Goal: Check status: Check status

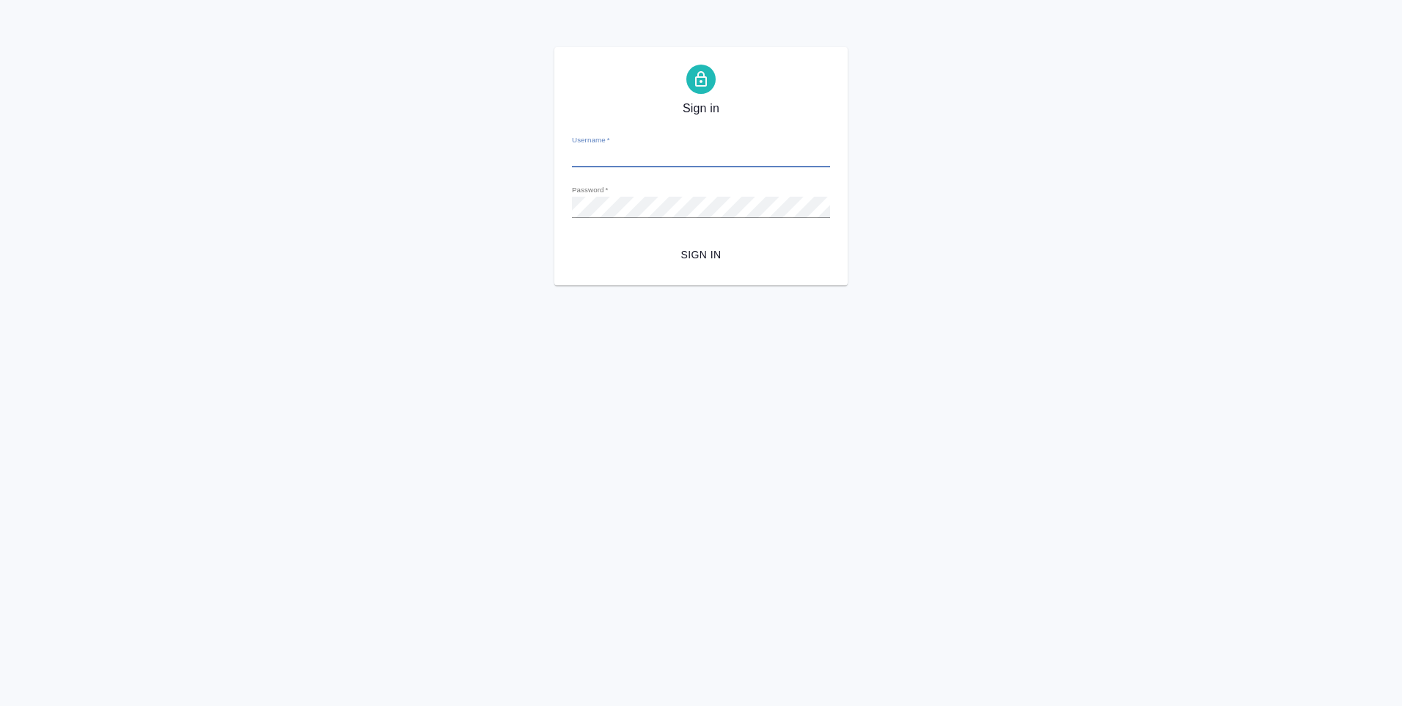
type input "[PERSON_NAME][EMAIL_ADDRESS][DOMAIN_NAME]"
click at [663, 251] on span "Sign in" at bounding box center [701, 255] width 235 height 18
click at [572, 241] on button "Sign in" at bounding box center [701, 254] width 258 height 27
click at [528, 207] on div "Sign in Username   * y.levchenko@awatera.com Password   * urlPath   * /Client/5…" at bounding box center [701, 166] width 1402 height 238
click at [572, 241] on button "Sign in" at bounding box center [701, 254] width 258 height 27
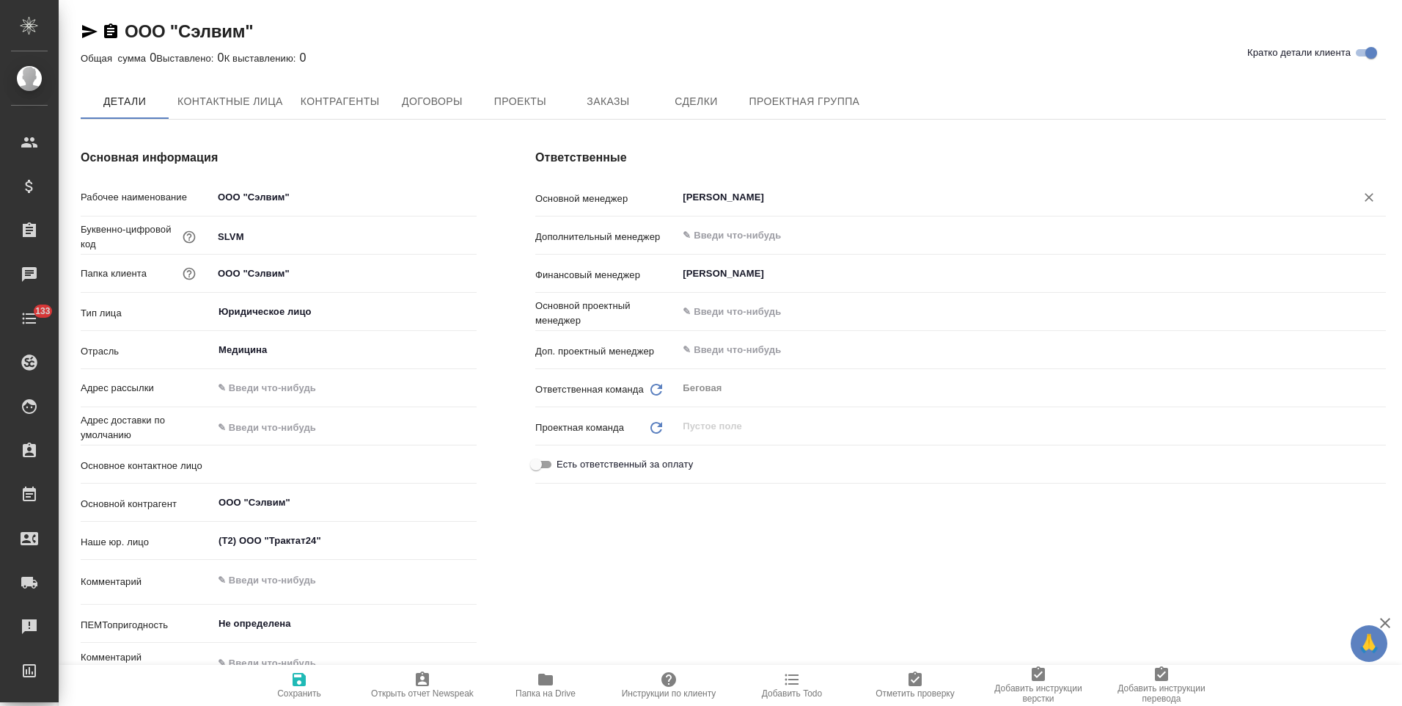
type textarea "x"
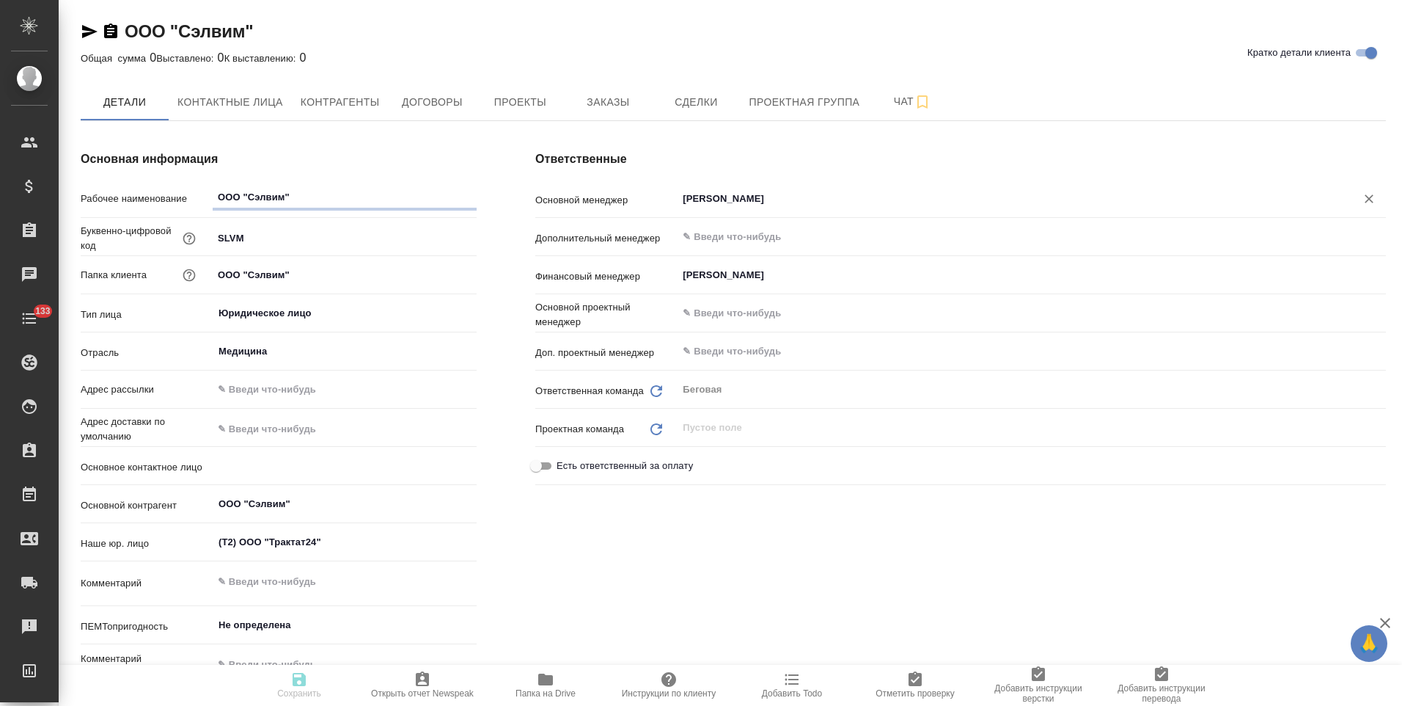
type textarea "x"
click at [369, 115] on button "Контрагенты" at bounding box center [340, 102] width 97 height 37
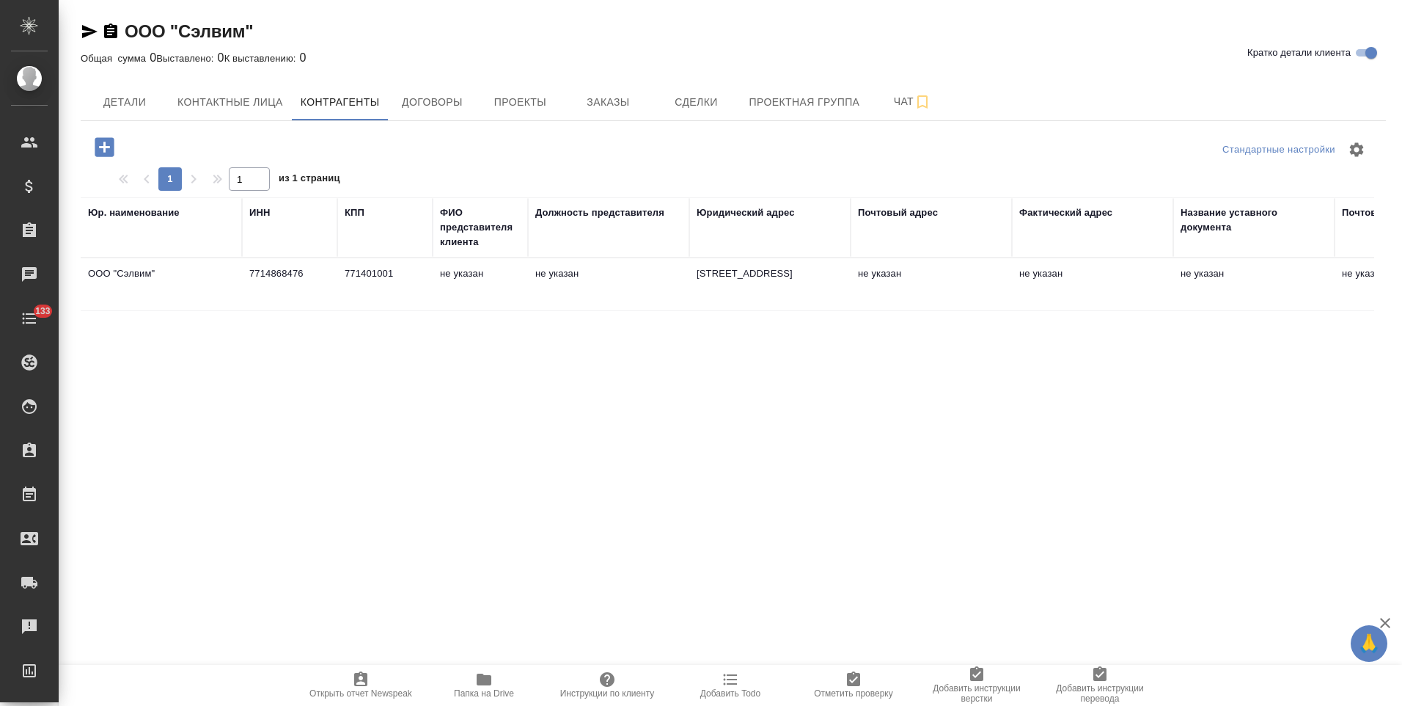
click at [353, 296] on td "771401001" at bounding box center [384, 284] width 95 height 51
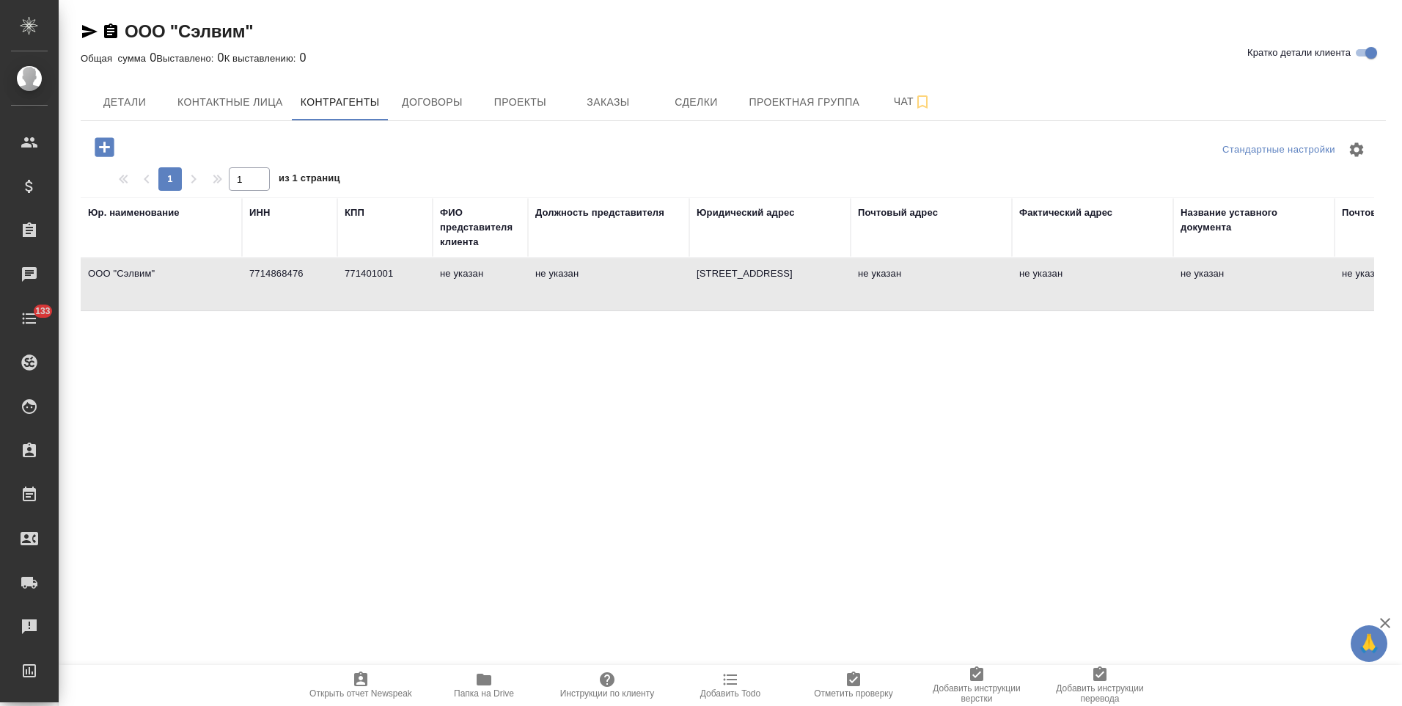
click at [353, 296] on td "771401001" at bounding box center [384, 284] width 95 height 51
type textarea "ООО "Сэлвим""
type input "7714868476"
type input "771401001"
type textarea "123290, РФ, г. Москва, 1-й Магистральный тупик, 5А, ком.91"
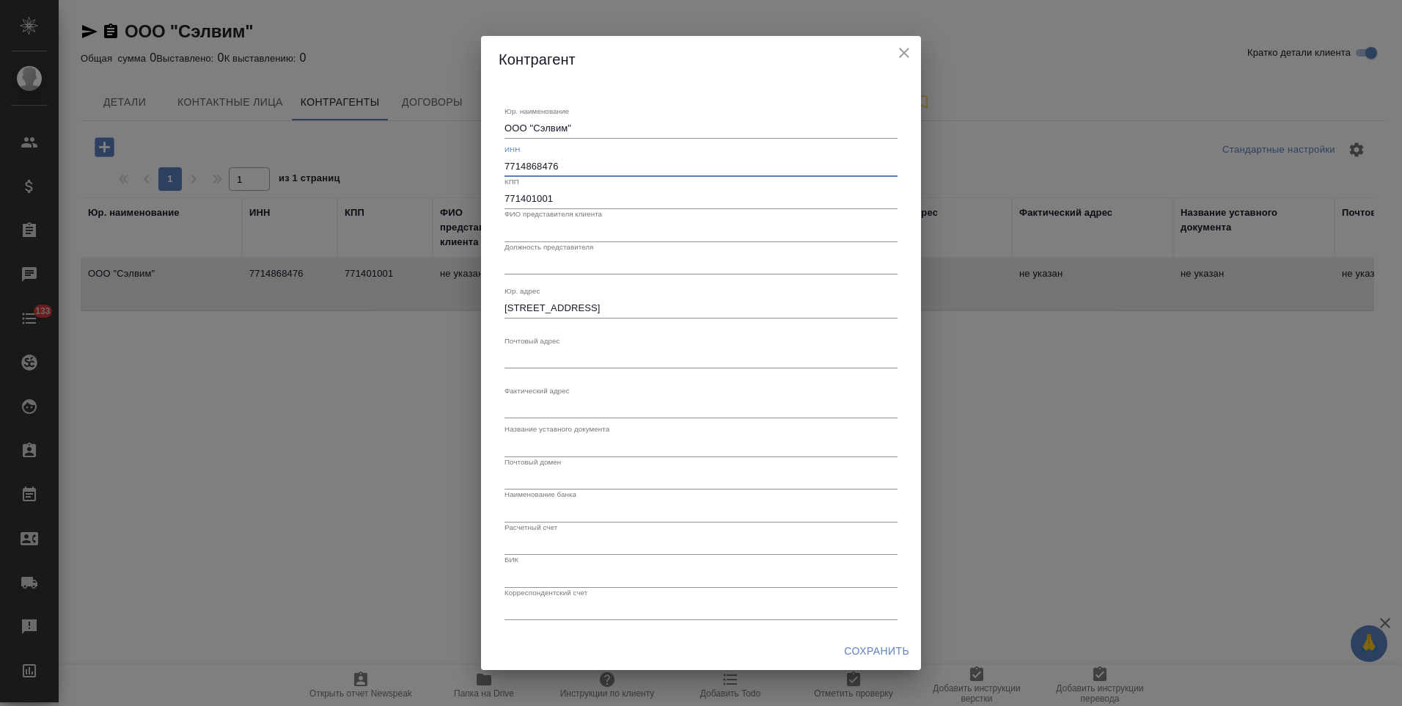
drag, startPoint x: 560, startPoint y: 162, endPoint x: 483, endPoint y: 166, distance: 77.1
click at [483, 166] on div "Юр. наименование ООО "Сэлвим" x ИНН 7714868476 КПП 771401001 ФИО представителя …" at bounding box center [701, 357] width 440 height 549
click at [907, 53] on icon "close" at bounding box center [905, 53] width 18 height 18
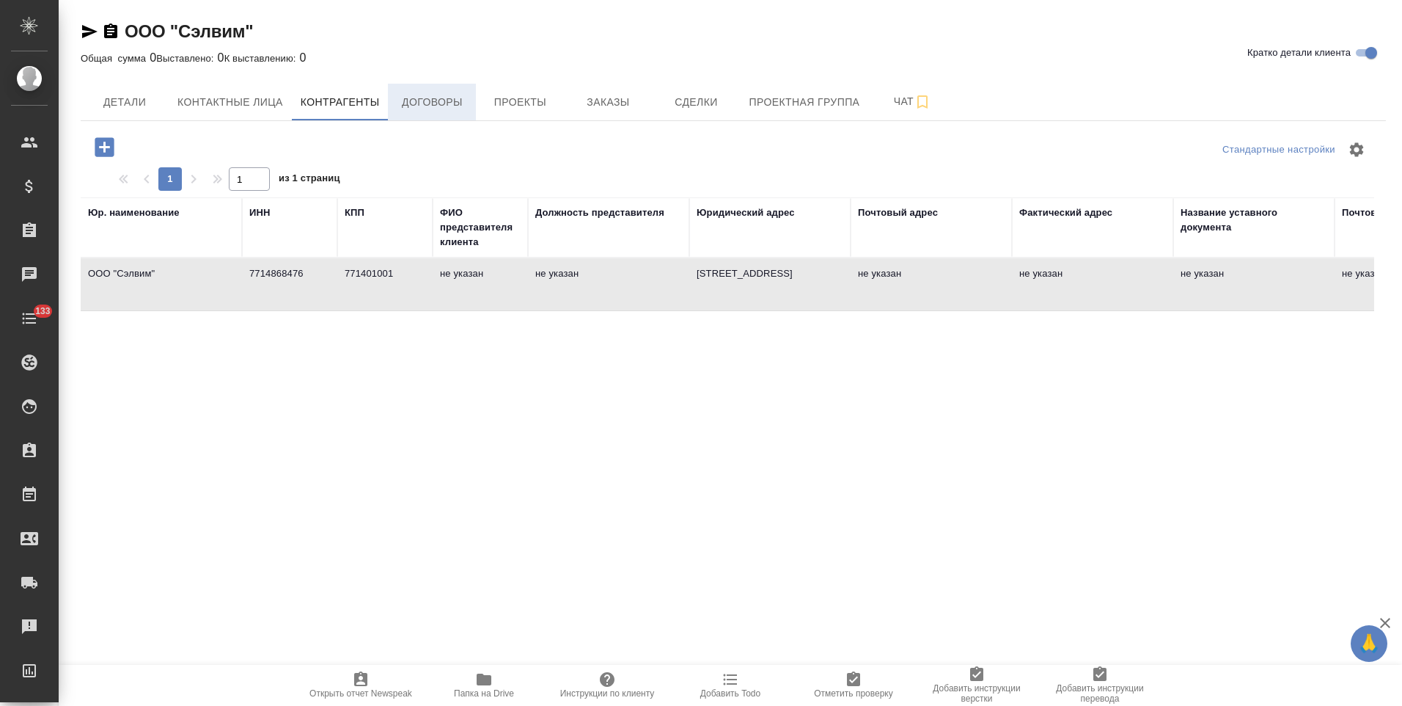
click at [427, 103] on span "Договоры" at bounding box center [432, 102] width 70 height 18
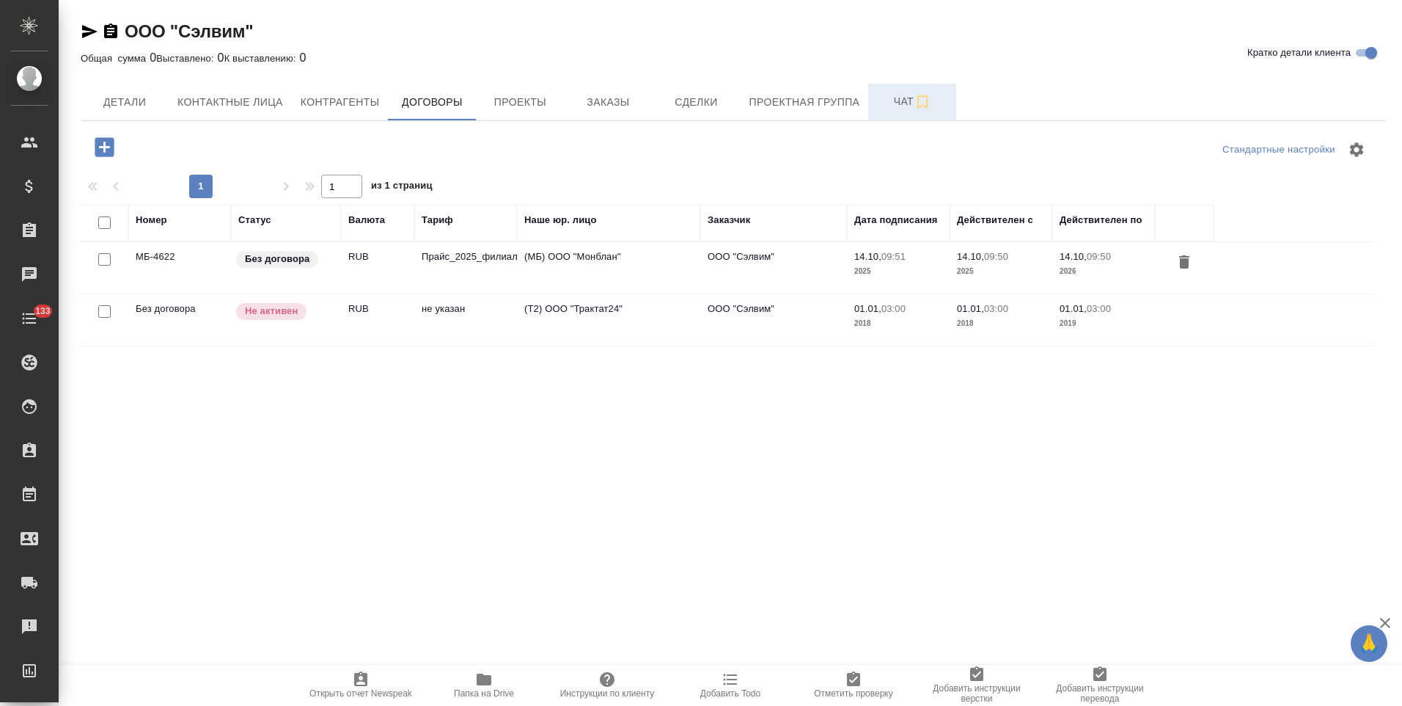
click at [883, 109] on span "Чат" at bounding box center [912, 101] width 70 height 18
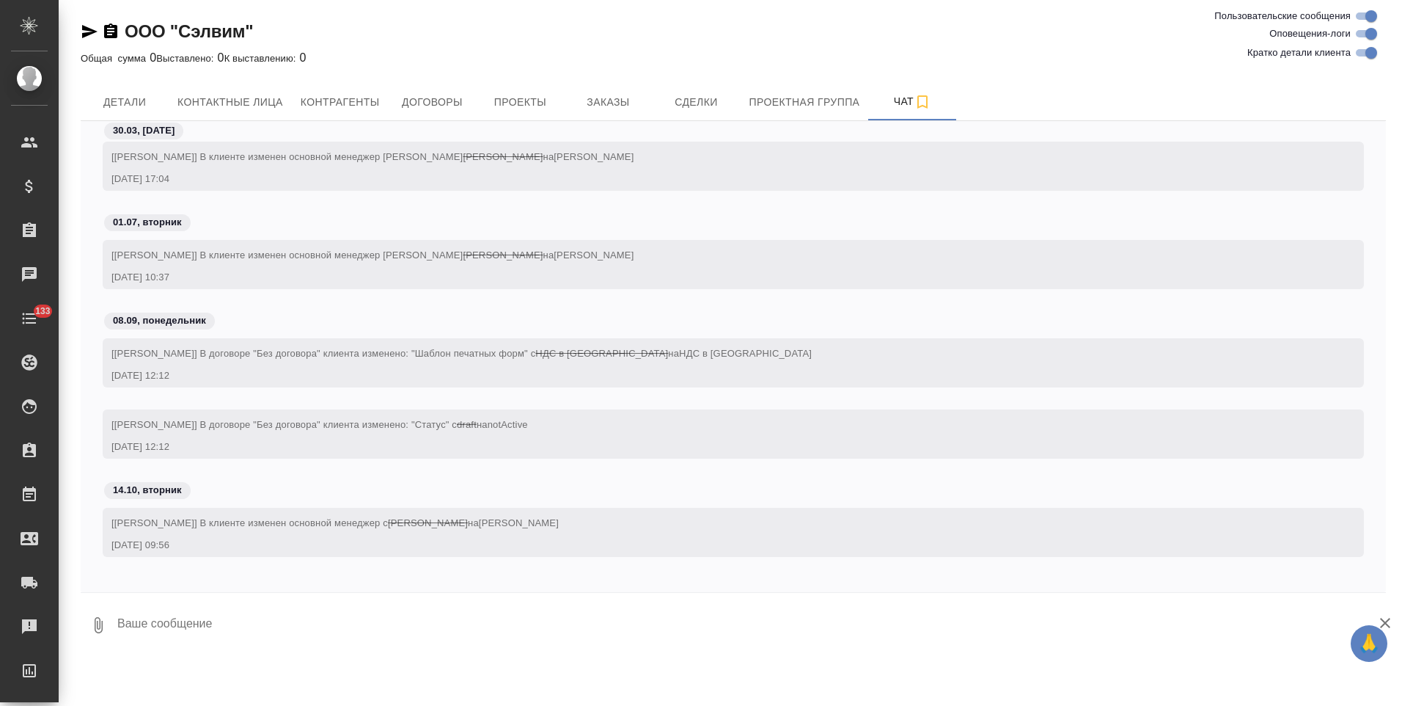
scroll to position [229, 0]
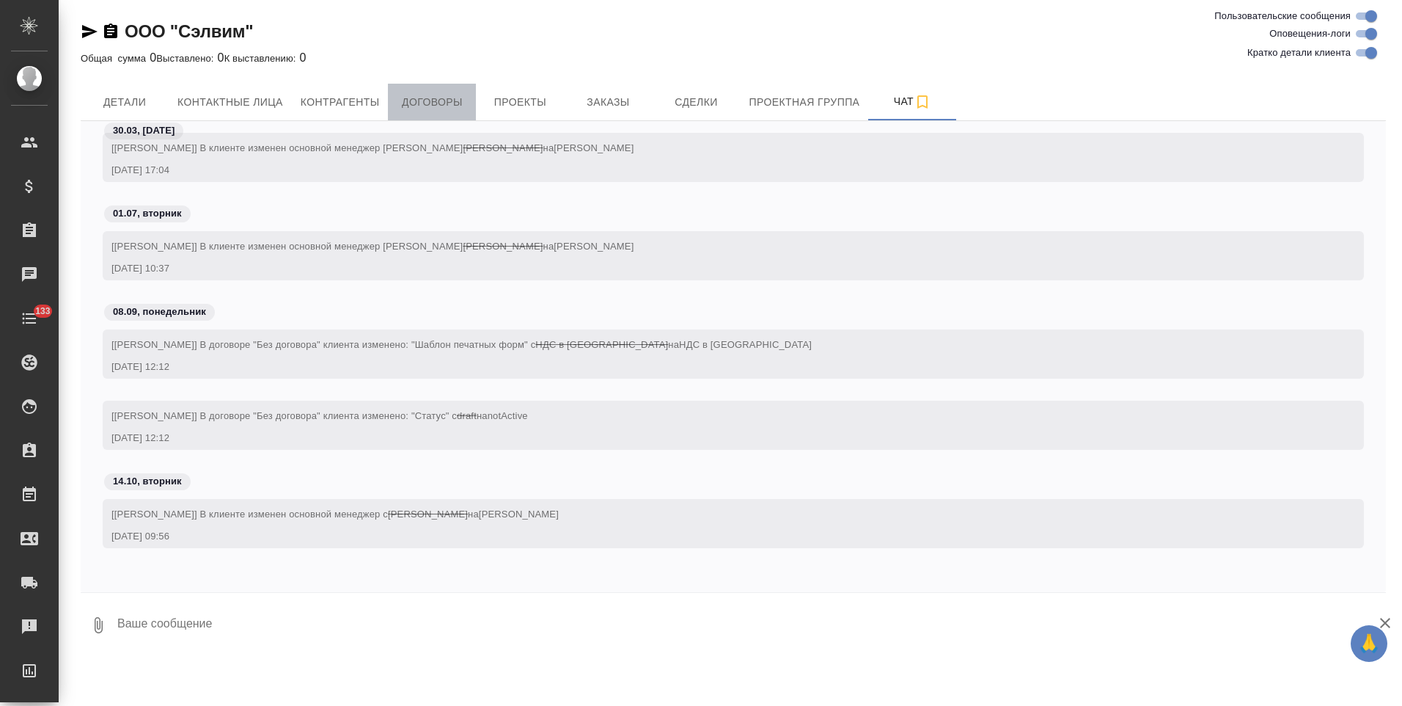
click at [455, 108] on span "Договоры" at bounding box center [432, 102] width 70 height 18
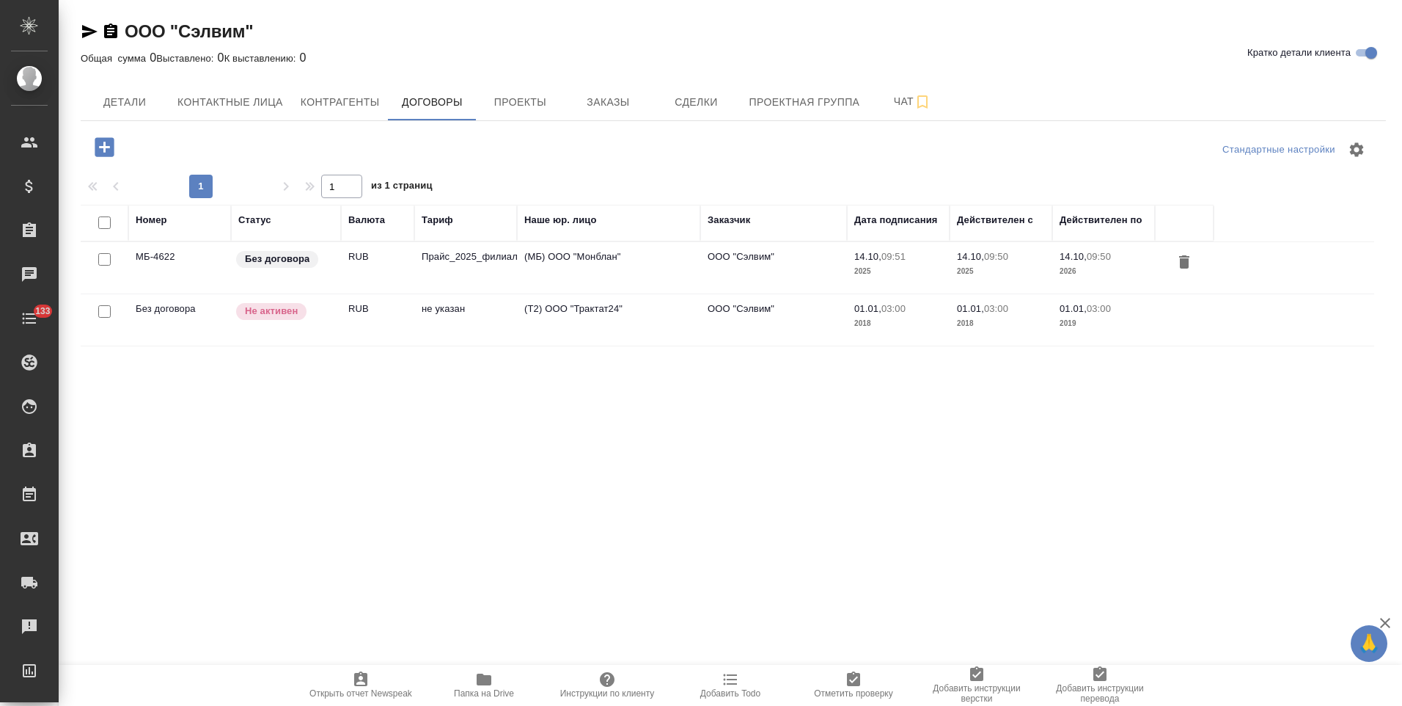
click at [667, 263] on td "(МБ) ООО "Монблан"" at bounding box center [608, 267] width 183 height 51
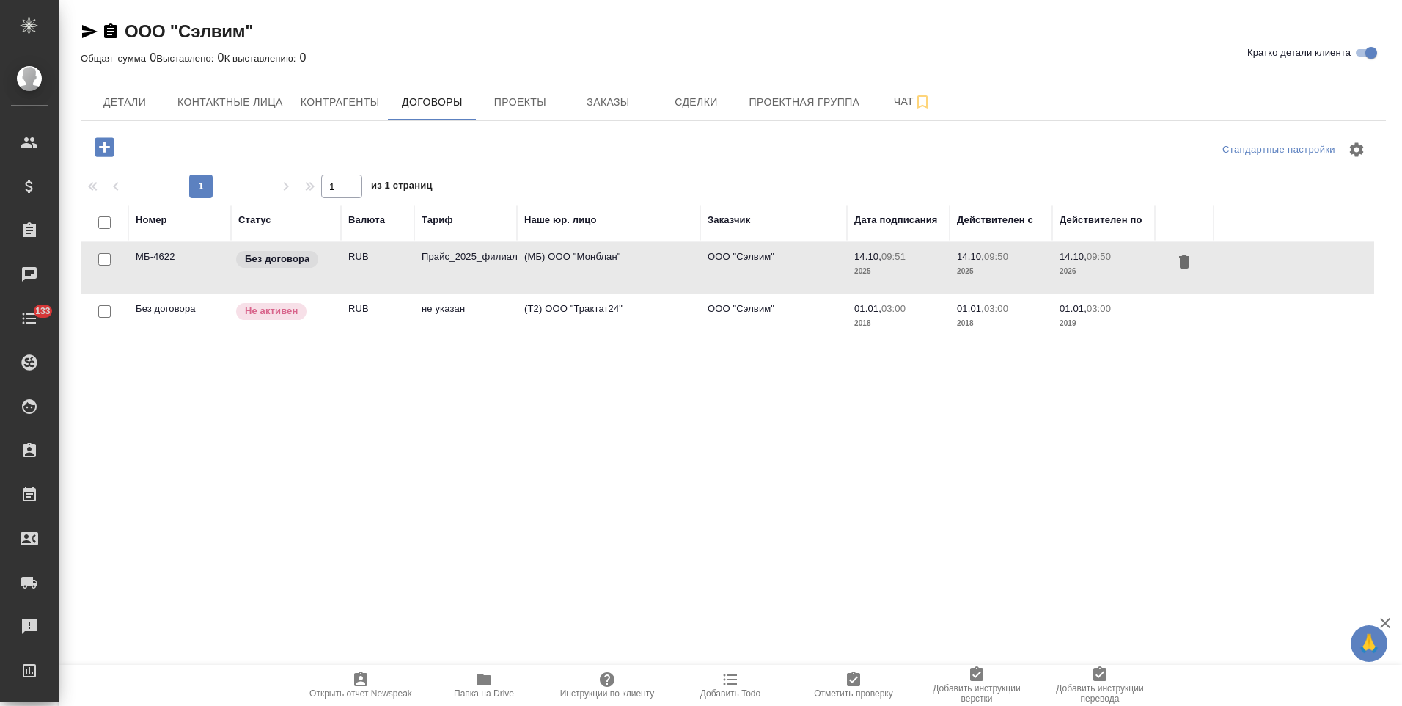
click at [667, 263] on td "(МБ) ООО "Монблан"" at bounding box center [608, 267] width 183 height 51
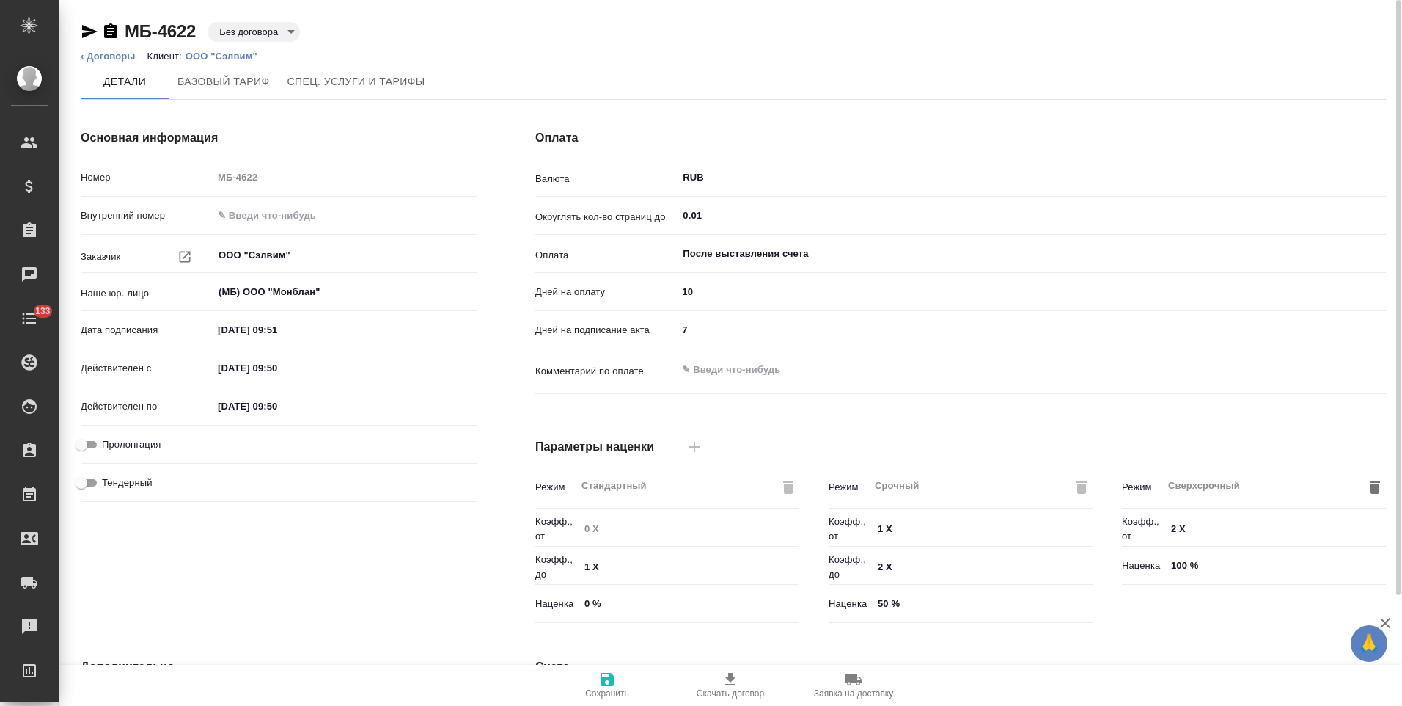
type input "Прайс_2025_филиалы"
click at [120, 56] on link "‹ Договоры" at bounding box center [108, 56] width 55 height 11
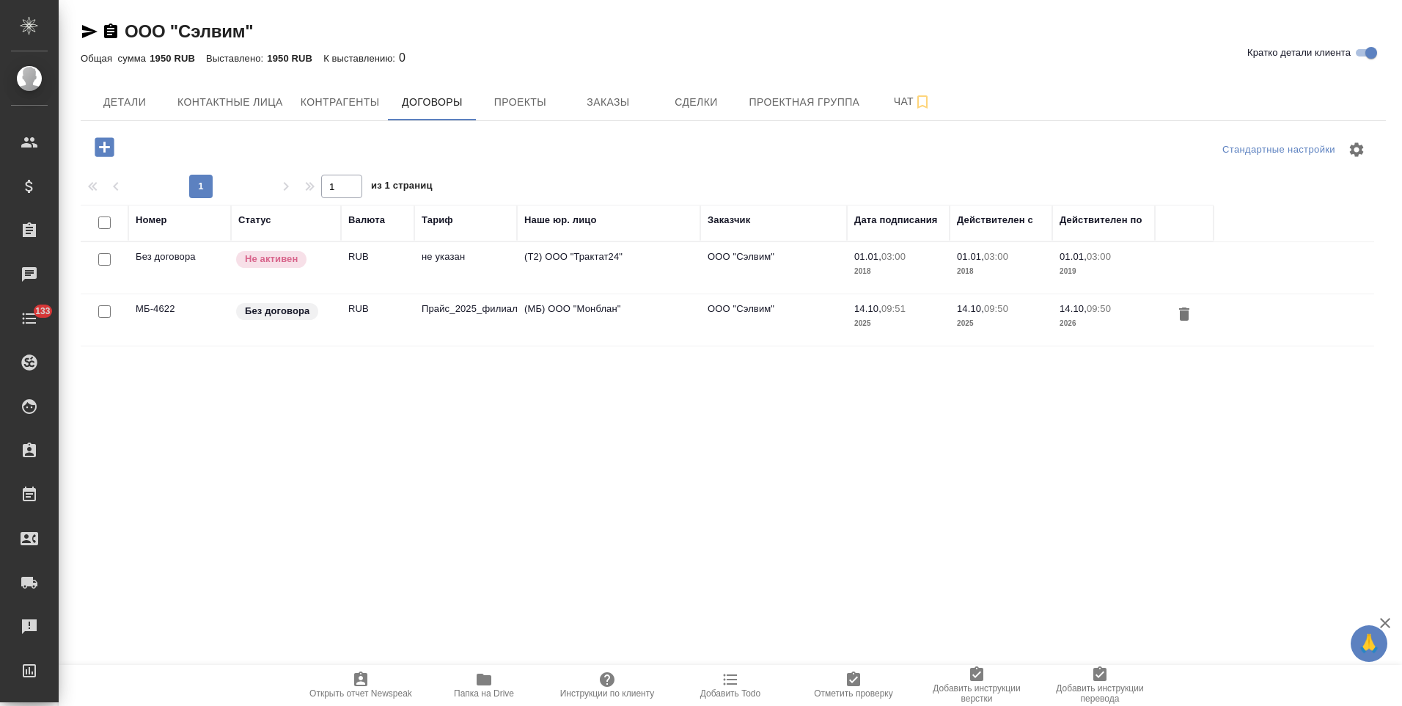
click at [600, 95] on span "Заказы" at bounding box center [608, 102] width 70 height 18
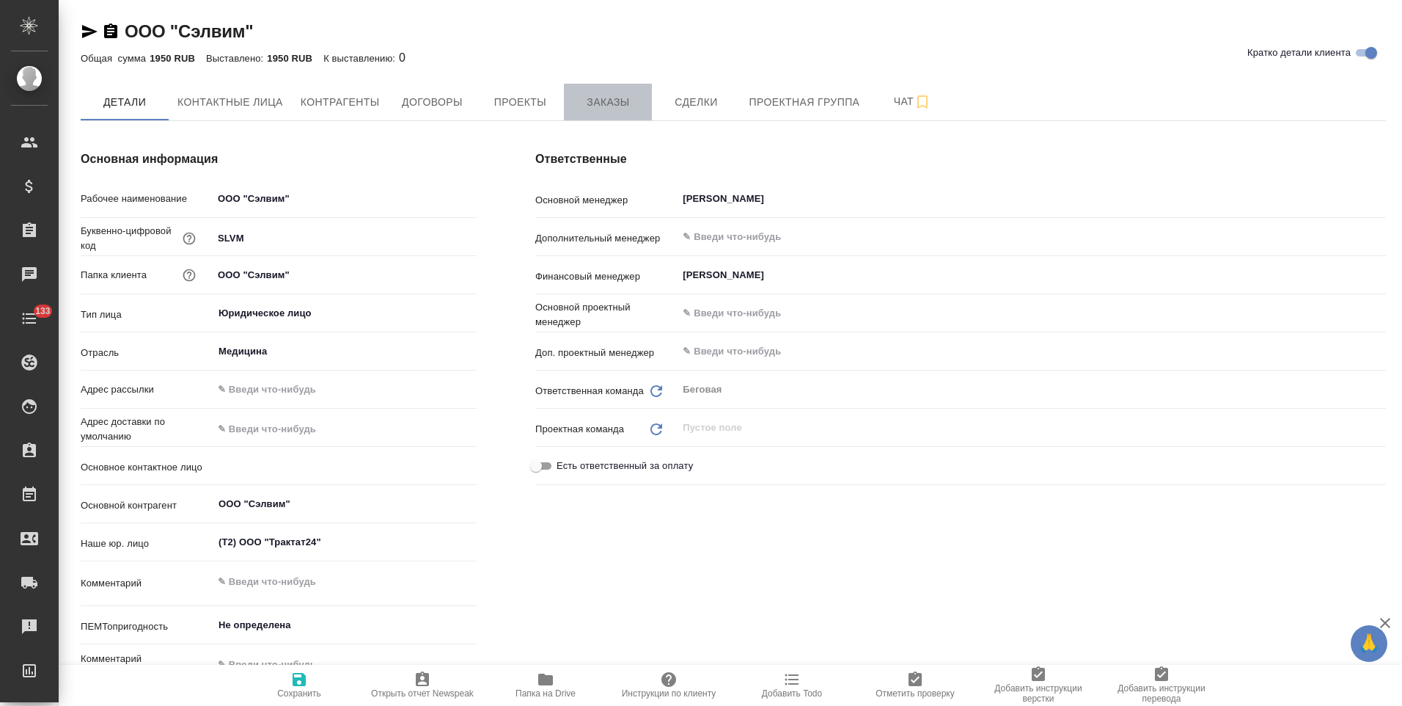
click at [615, 105] on span "Заказы" at bounding box center [608, 102] width 70 height 18
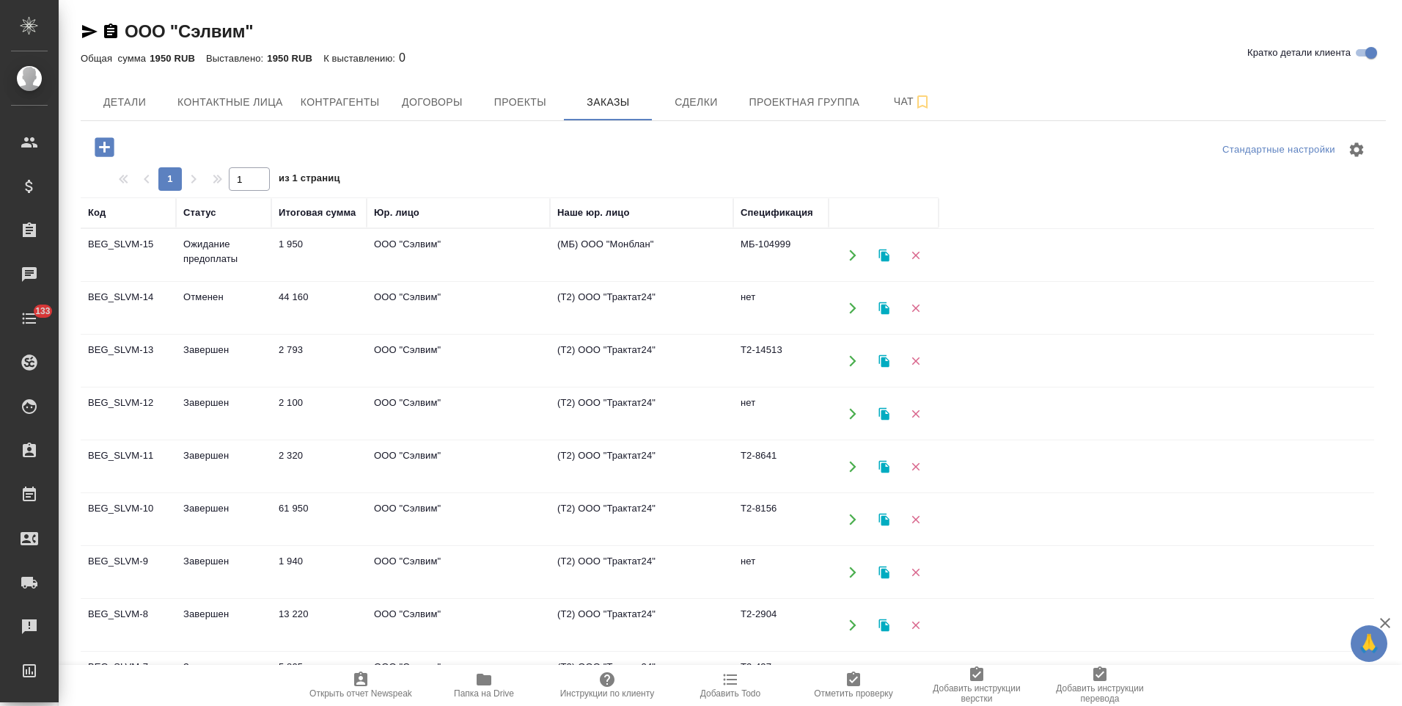
click at [593, 246] on td "(МБ) ООО "Монблан"" at bounding box center [641, 255] width 183 height 51
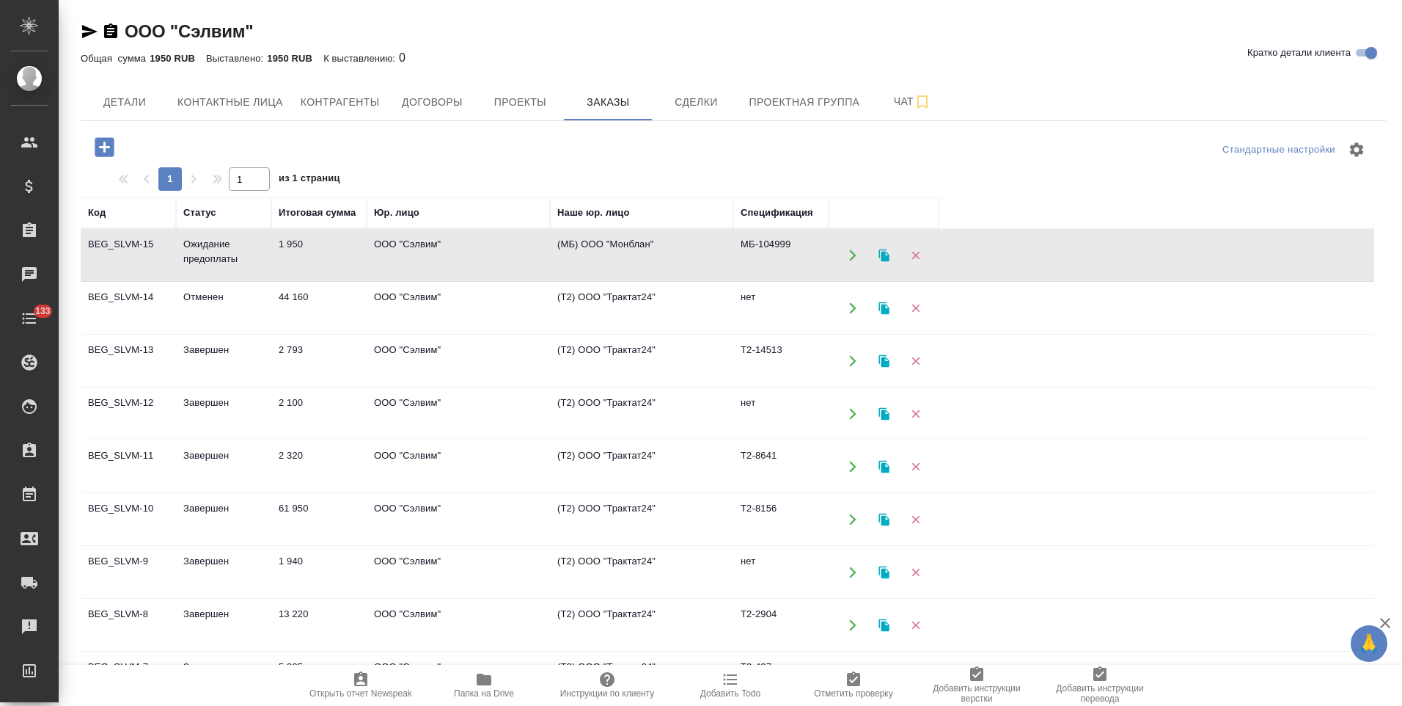
click at [593, 246] on td "(МБ) ООО "Монблан"" at bounding box center [641, 255] width 183 height 51
drag, startPoint x: 123, startPoint y: 91, endPoint x: 151, endPoint y: 90, distance: 27.9
click at [123, 91] on button "Детали" at bounding box center [125, 102] width 88 height 37
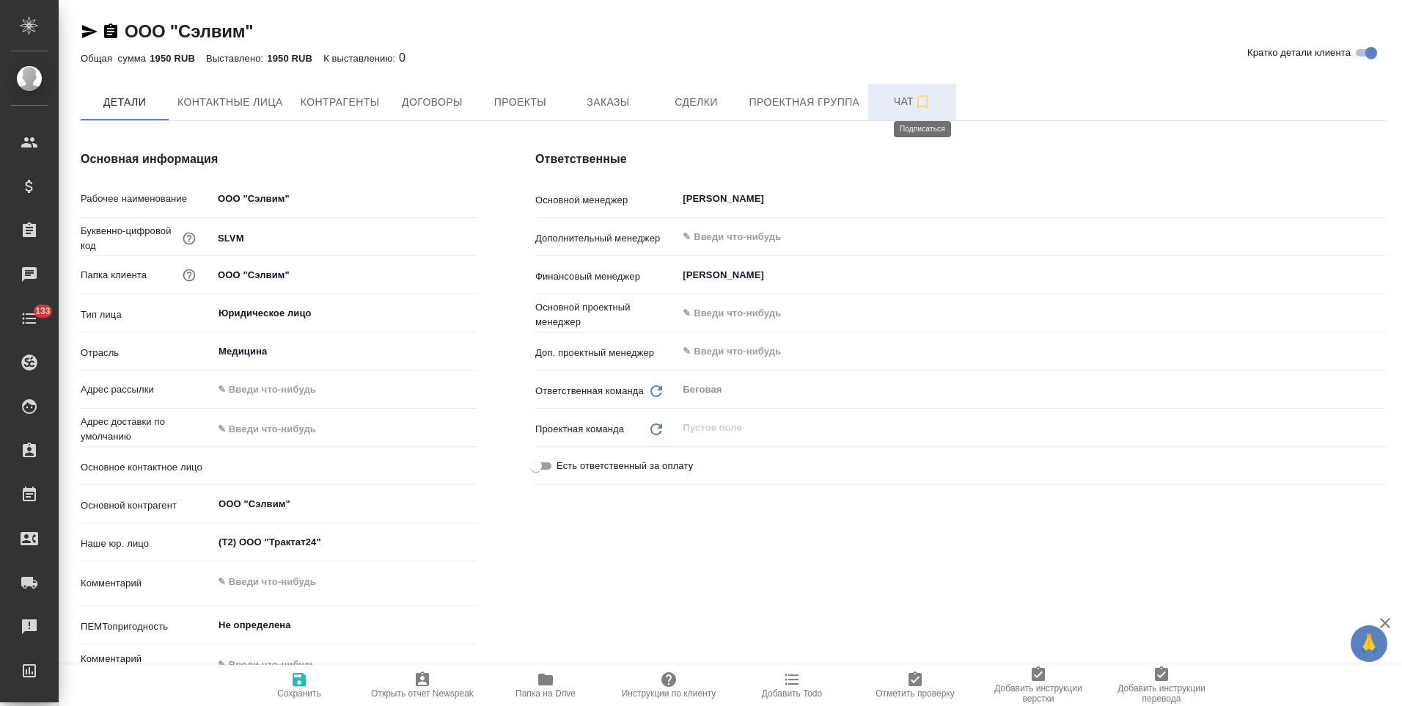
type textarea "x"
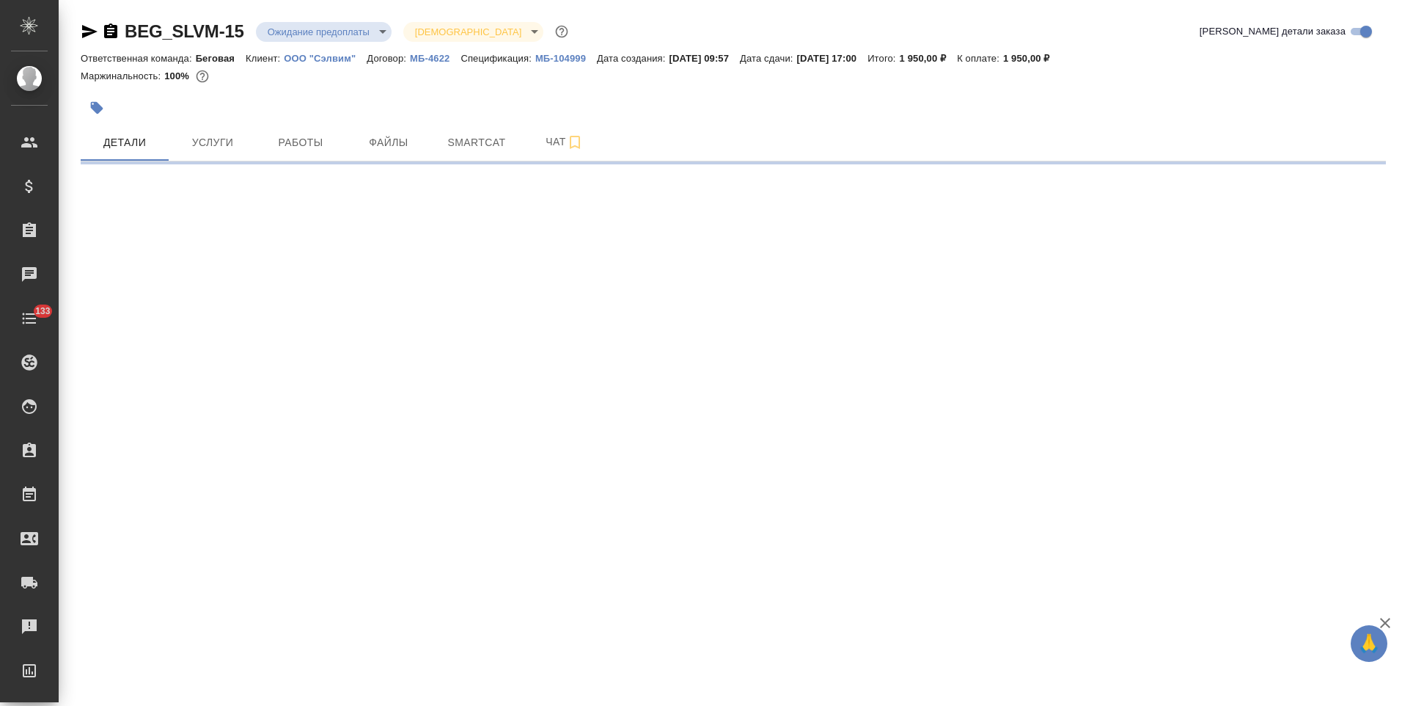
select select "RU"
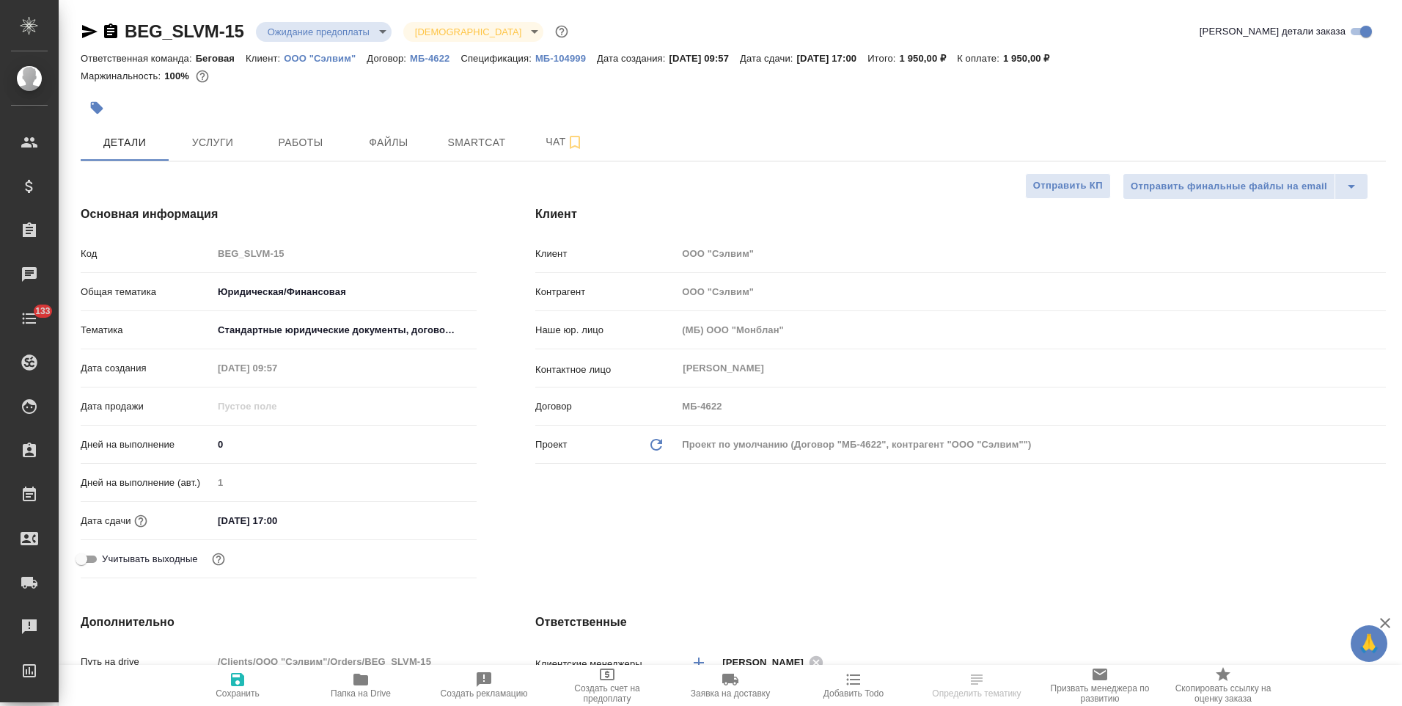
type textarea "x"
click at [571, 59] on p "МБ-104999" at bounding box center [566, 58] width 62 height 11
type textarea "x"
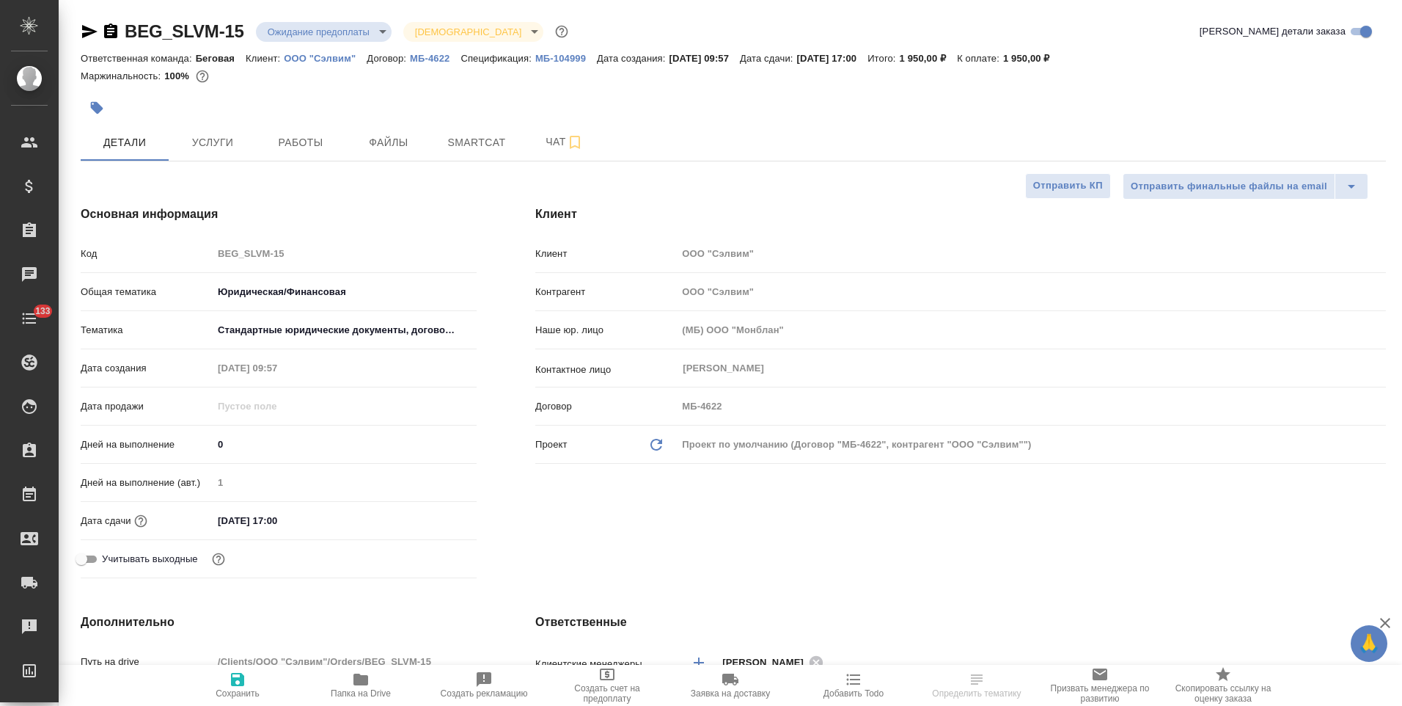
type textarea "x"
select select "RU"
type textarea "x"
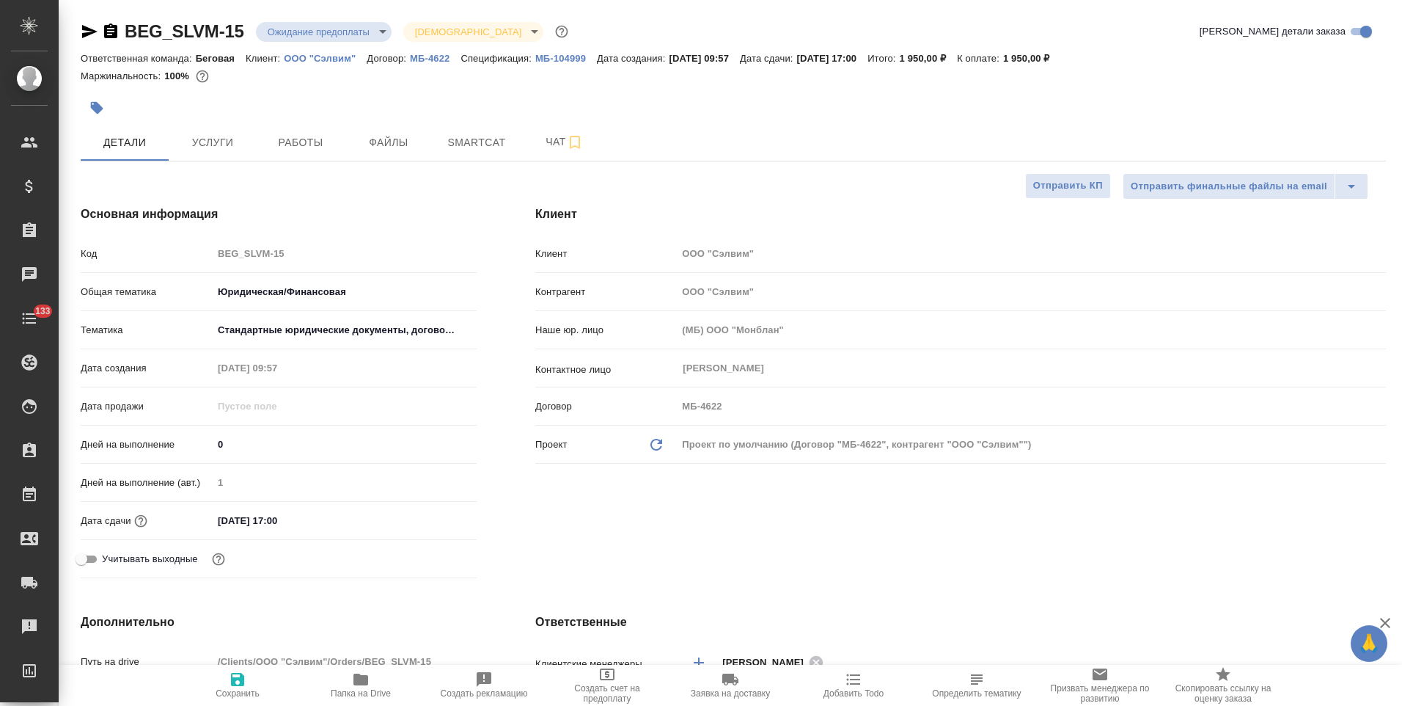
type textarea "x"
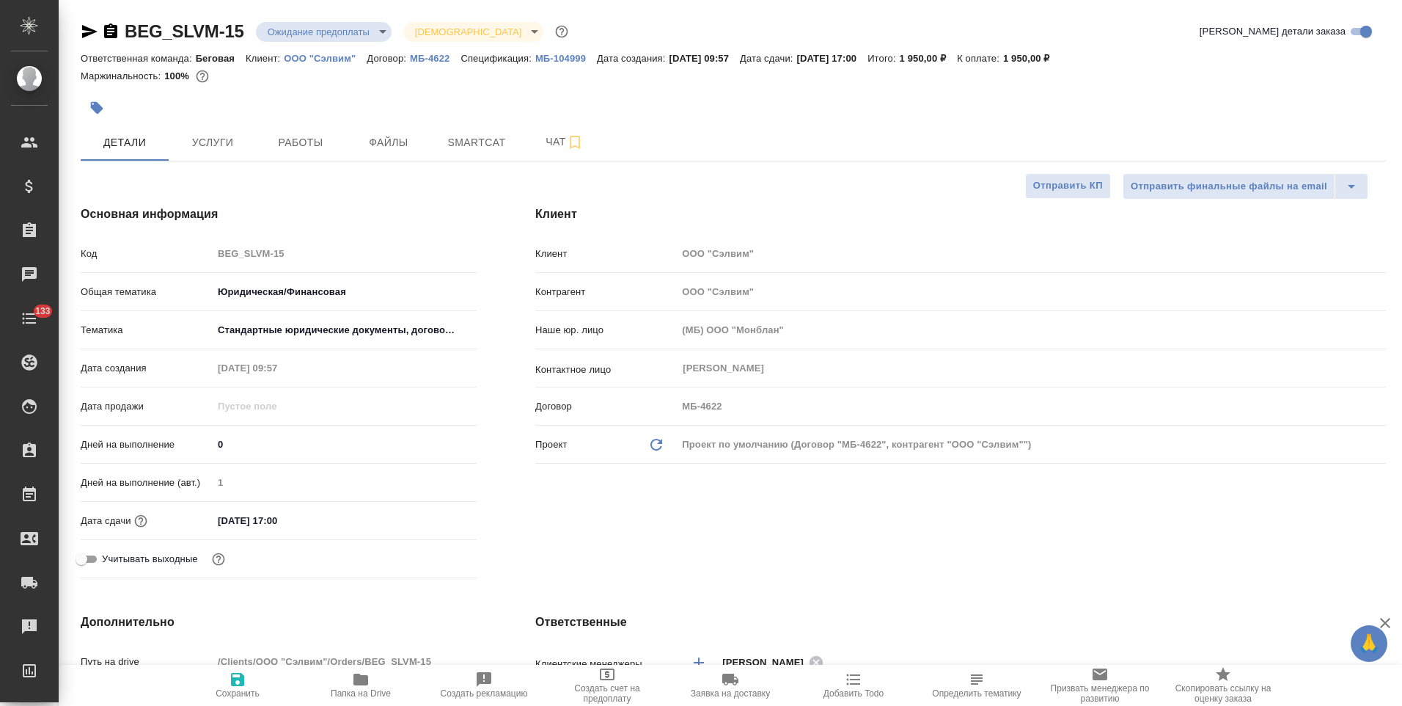
type textarea "x"
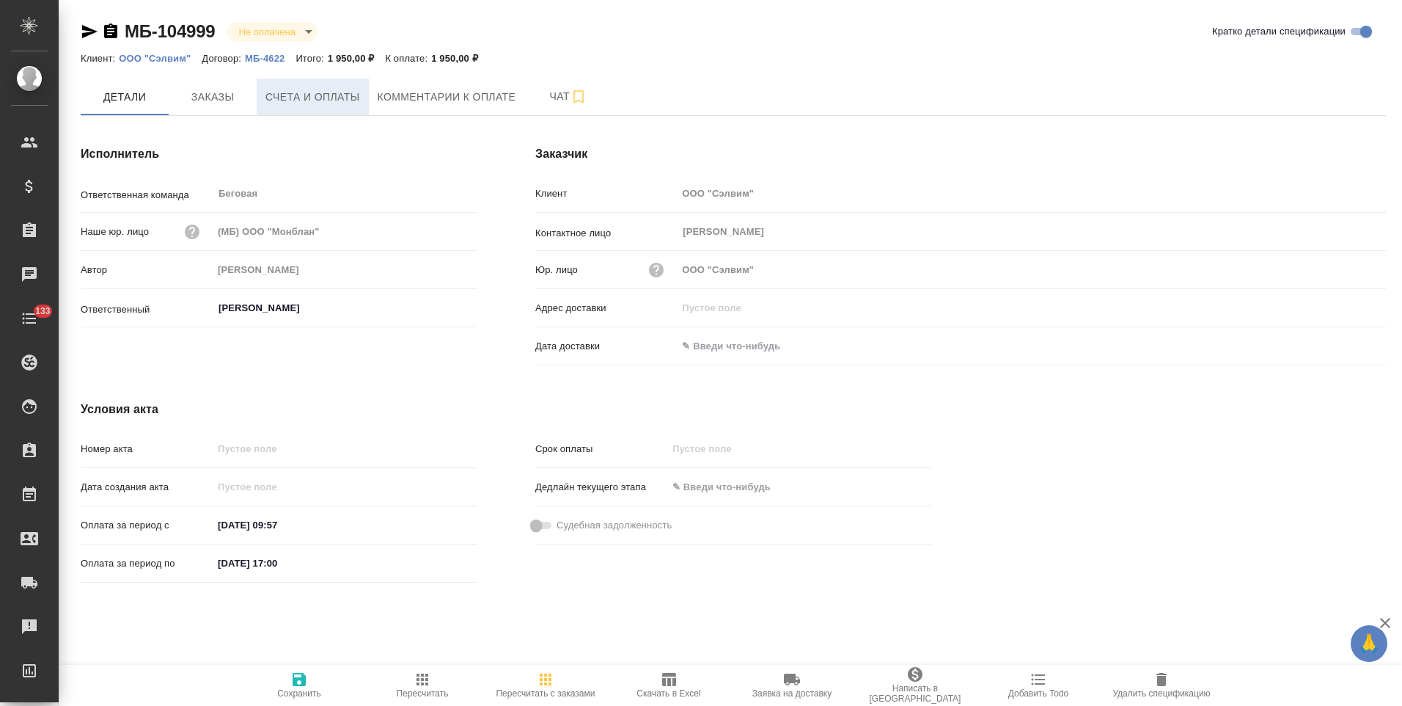
click at [322, 100] on span "Счета и оплаты" at bounding box center [313, 97] width 95 height 18
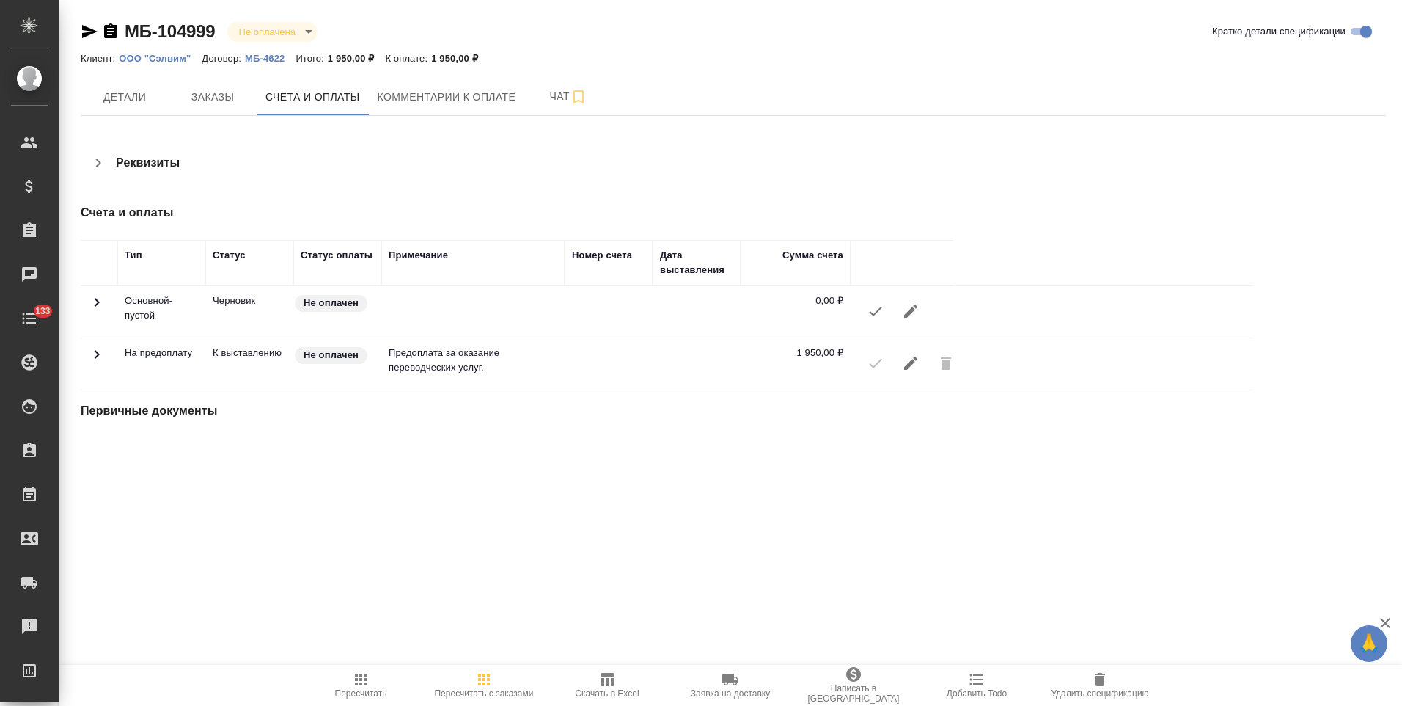
drag, startPoint x: 113, startPoint y: 28, endPoint x: 194, endPoint y: 23, distance: 81.6
click at [113, 28] on icon "button" at bounding box center [110, 30] width 13 height 15
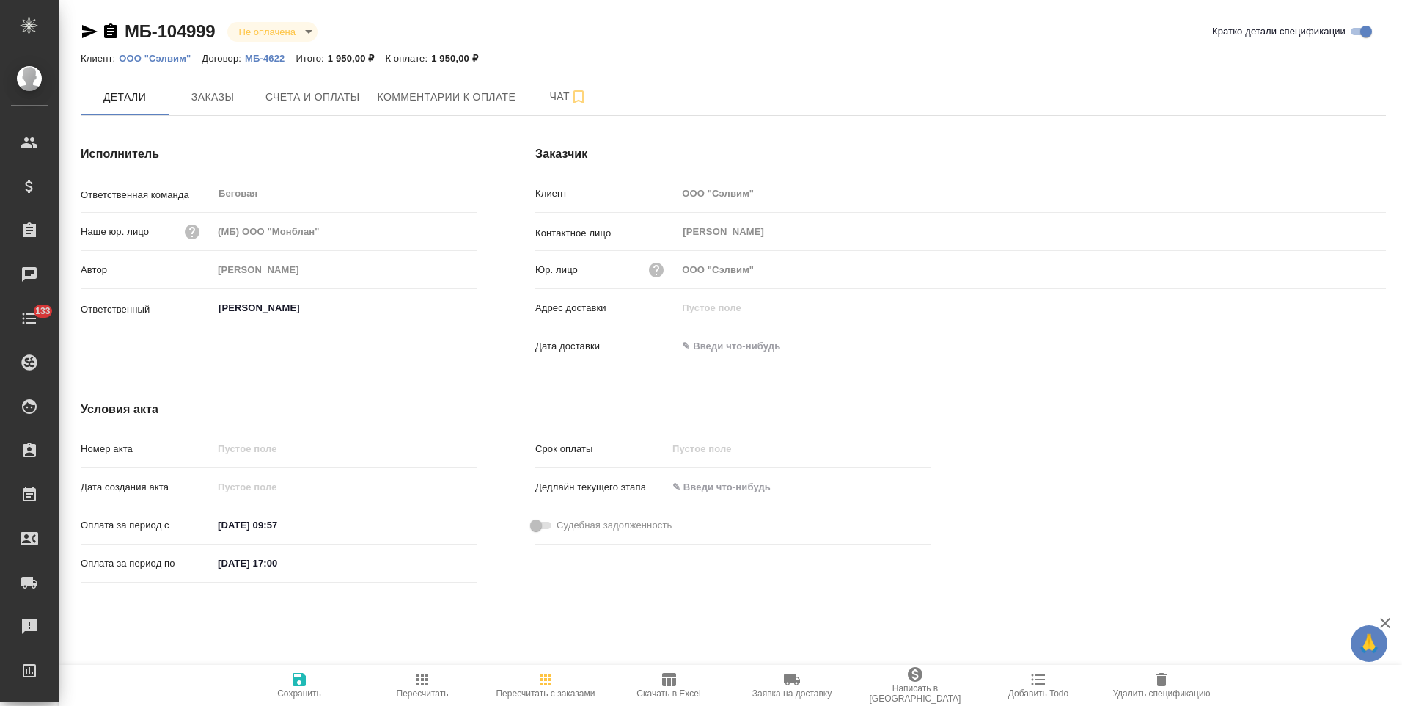
click at [269, 59] on p "МБ-4622" at bounding box center [270, 58] width 51 height 11
click at [108, 34] on icon "button" at bounding box center [110, 30] width 13 height 15
click at [321, 94] on span "Счета и оплаты" at bounding box center [313, 97] width 95 height 18
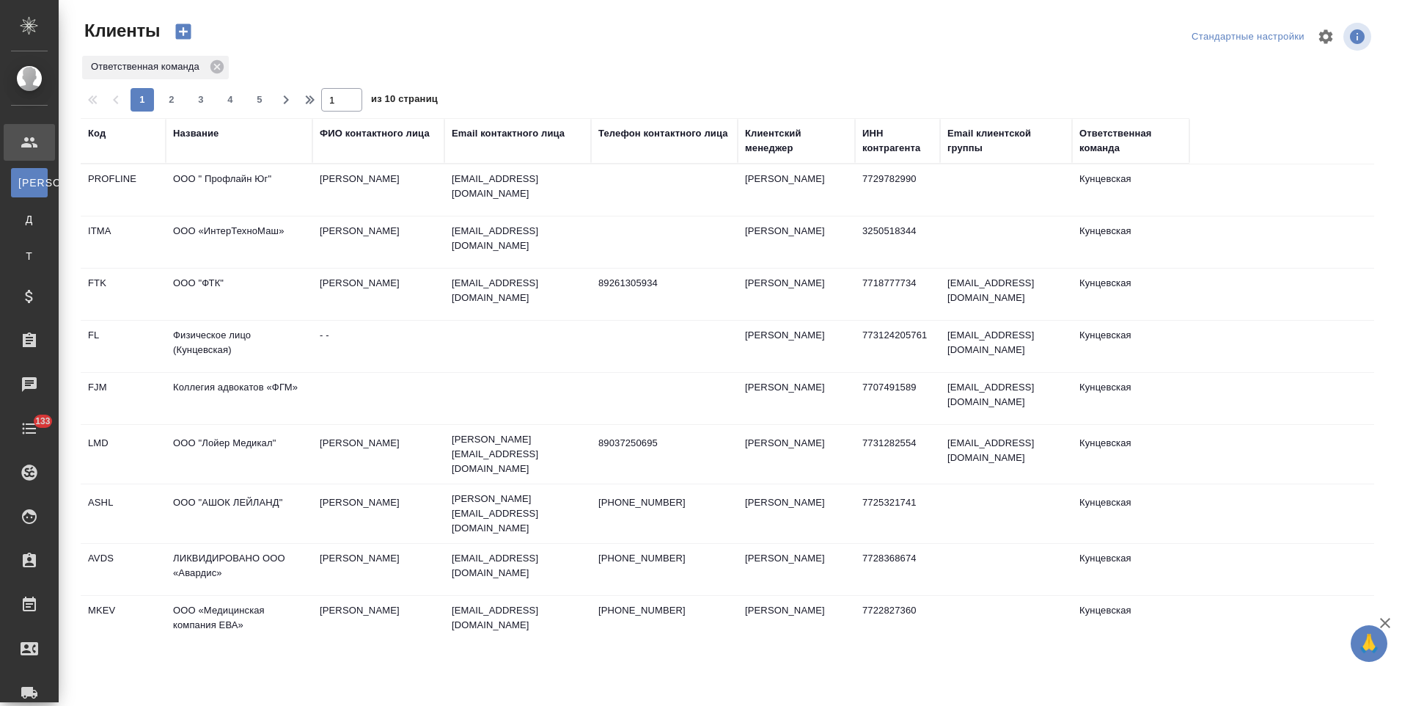
select select "RU"
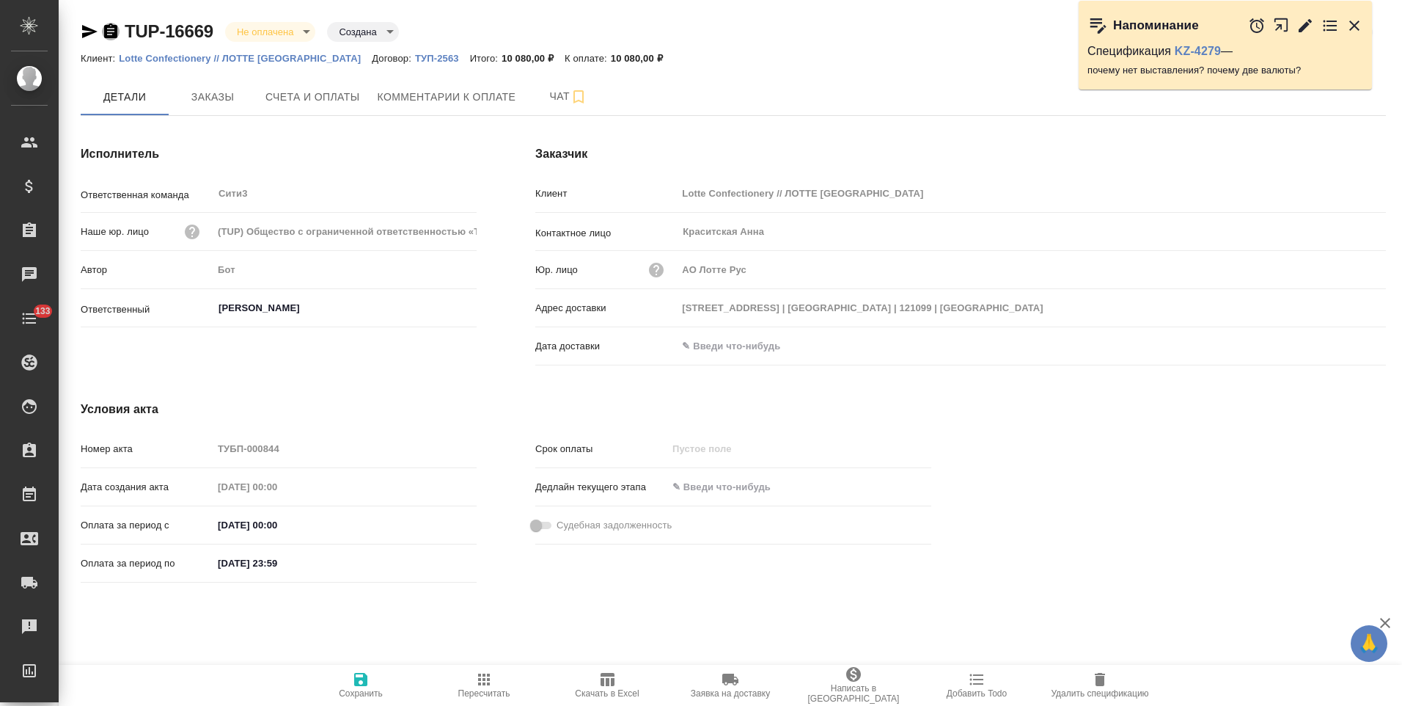
click at [110, 35] on icon "button" at bounding box center [110, 30] width 13 height 15
